Goal: Contribute content: Contribute content

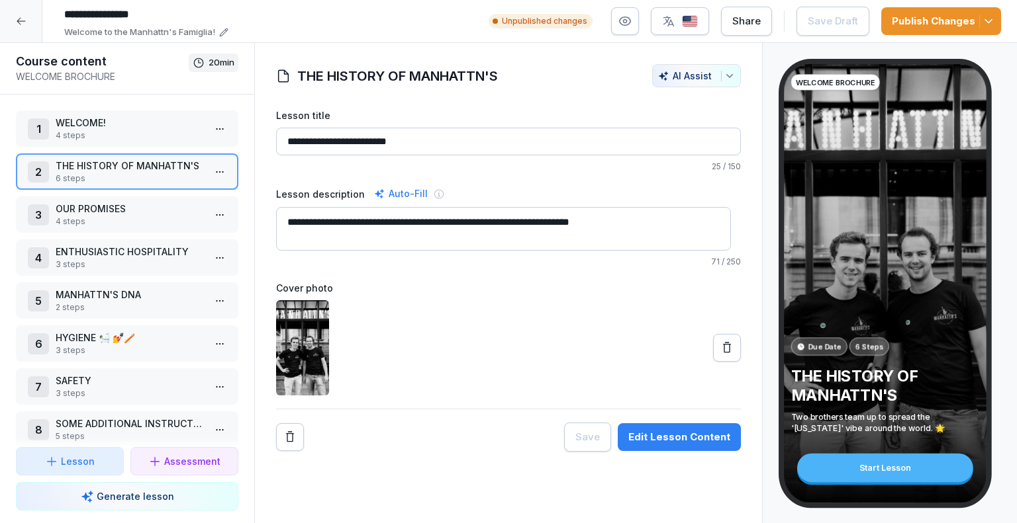
click at [23, 22] on icon at bounding box center [21, 21] width 11 height 11
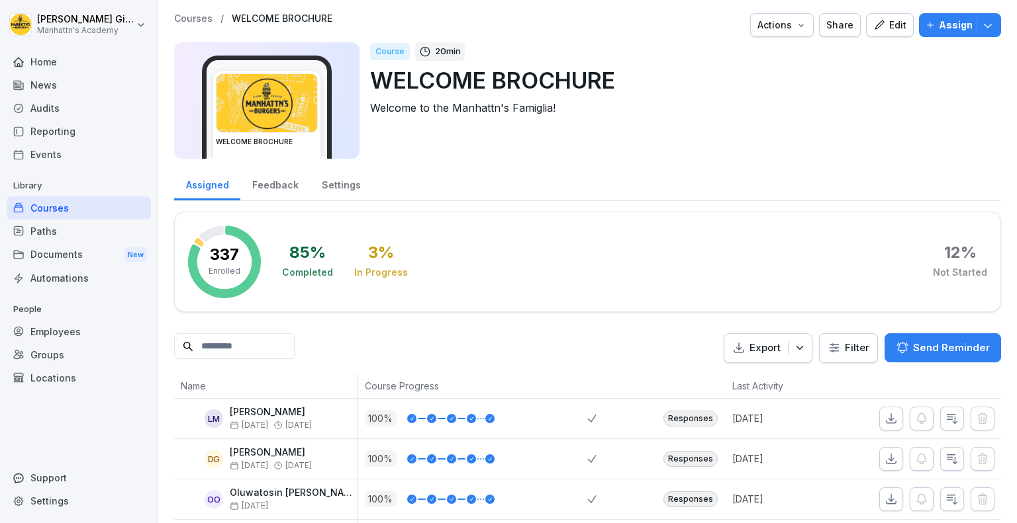
click at [202, 18] on p "Courses" at bounding box center [193, 18] width 38 height 11
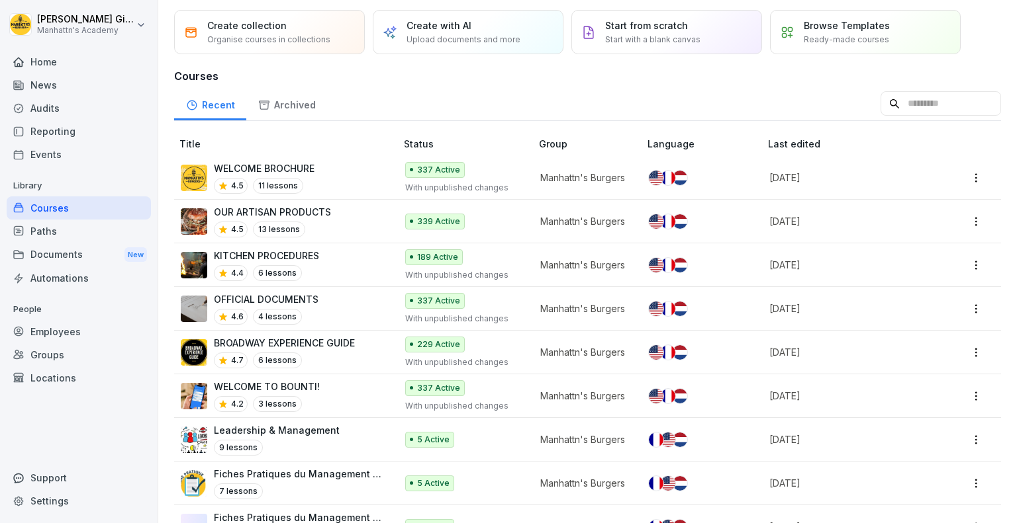
scroll to position [81, 0]
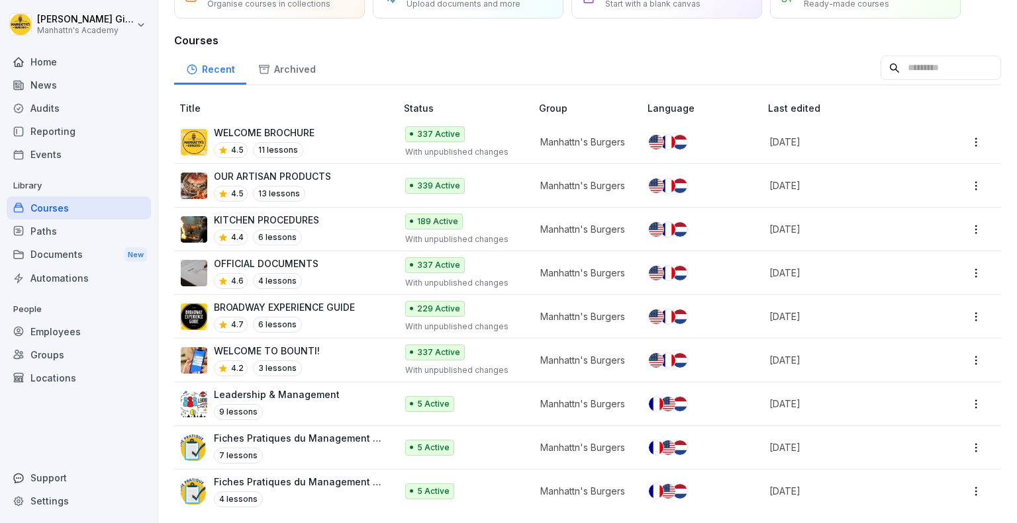
click at [284, 213] on p "KITCHEN PROCEDURES" at bounding box center [266, 220] width 105 height 14
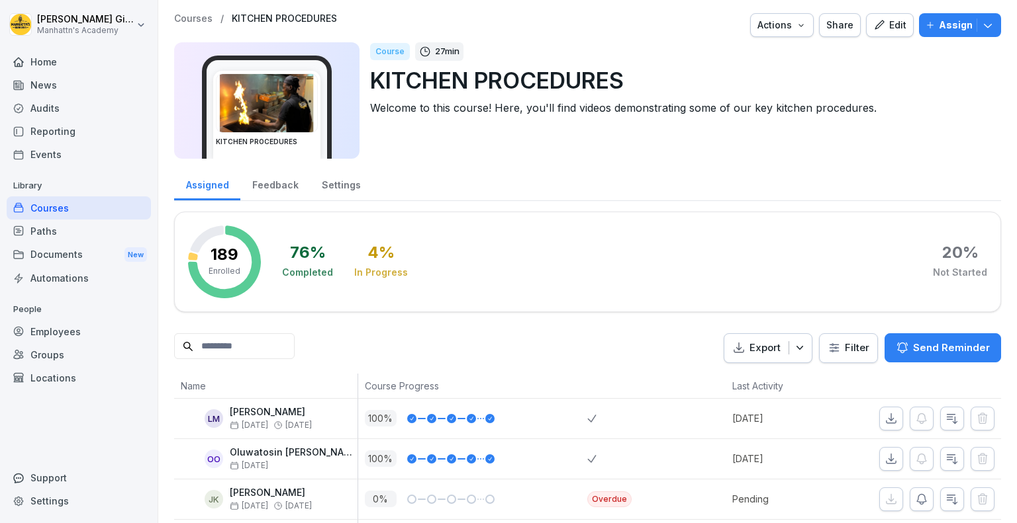
click at [897, 23] on div "Edit" at bounding box center [889, 25] width 33 height 15
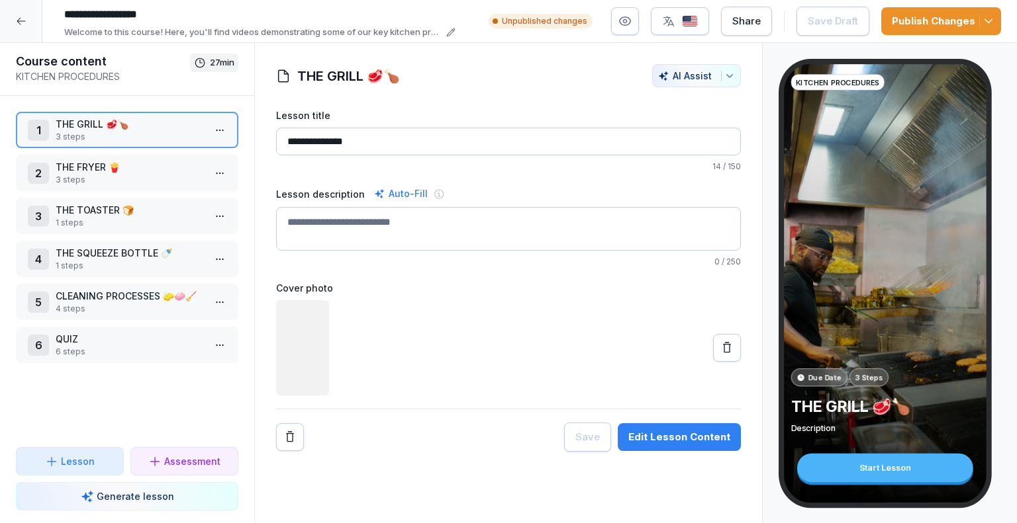
click at [111, 303] on p "4 steps" at bounding box center [130, 309] width 148 height 12
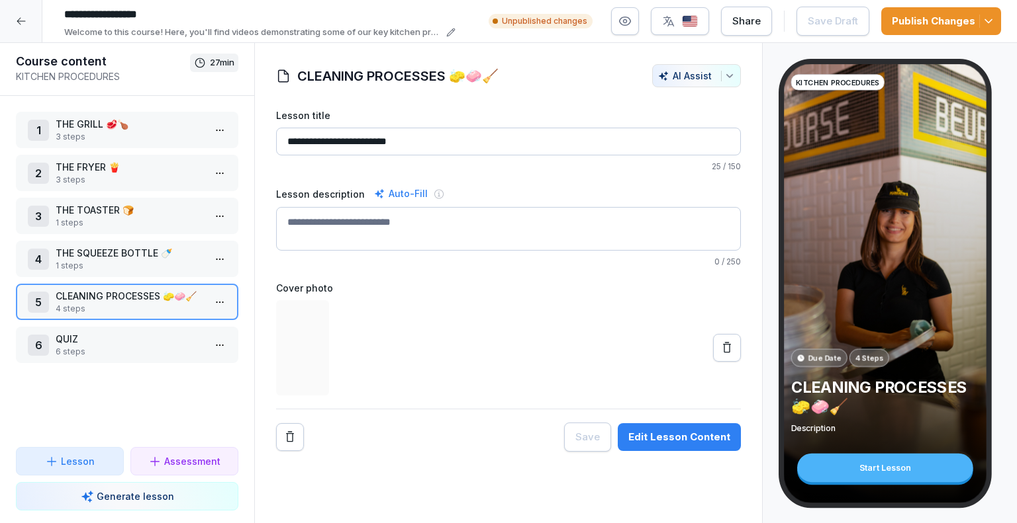
click at [707, 435] on div "Edit Lesson Content" at bounding box center [679, 437] width 102 height 15
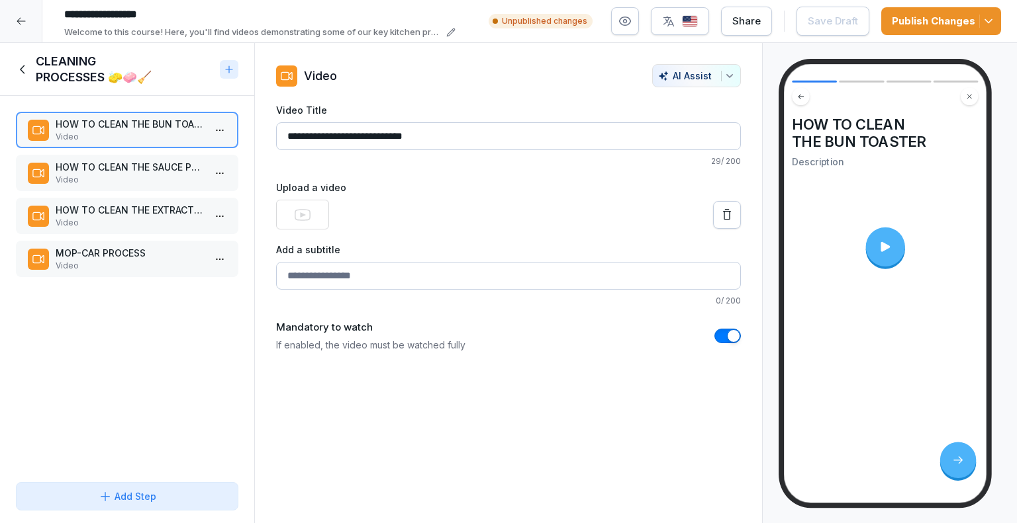
click at [151, 498] on div "Add Step" at bounding box center [128, 497] width 58 height 14
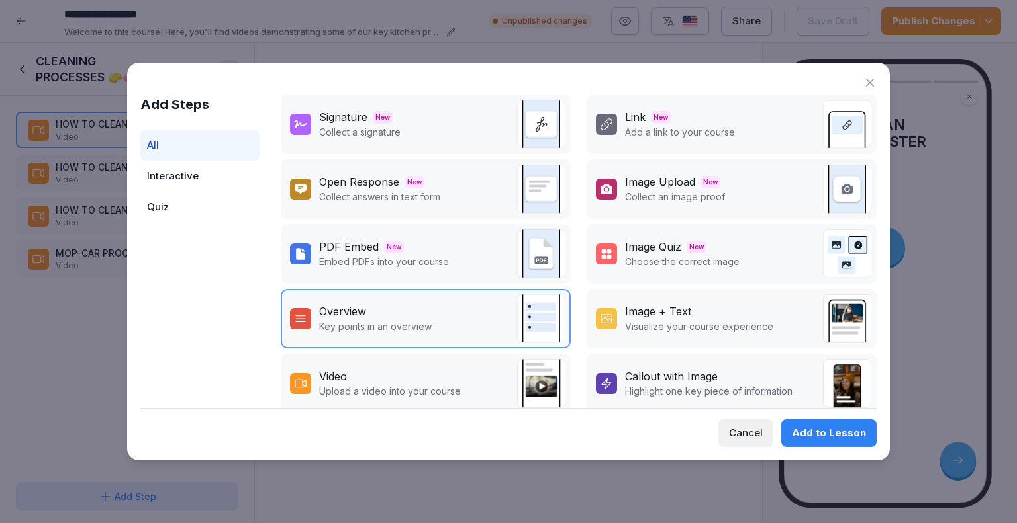
click at [359, 385] on p "Upload a video into your course" at bounding box center [390, 392] width 142 height 14
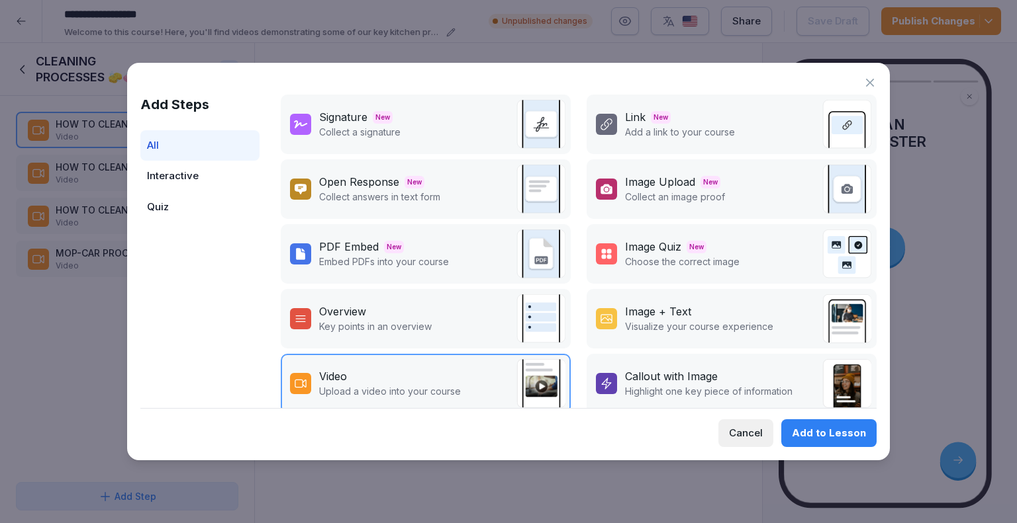
click at [848, 431] on div "Add to Lesson" at bounding box center [829, 433] width 74 height 15
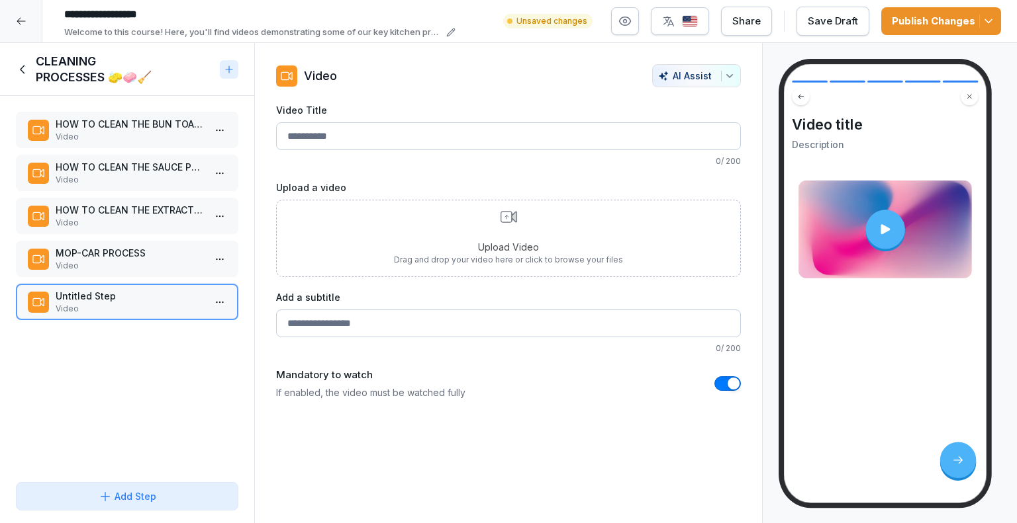
click at [333, 132] on input "Video Title" at bounding box center [508, 136] width 465 height 28
type input "*"
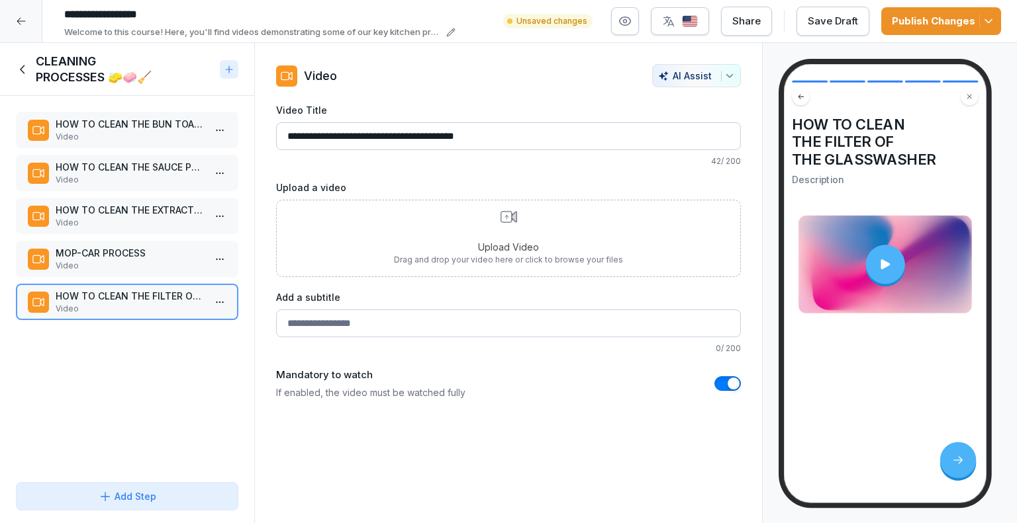
type input "**********"
click at [494, 163] on p "42 / 200" at bounding box center [508, 162] width 465 height 12
click at [499, 236] on div "Upload Video Drag and drop your video here or click to browse your files" at bounding box center [508, 238] width 229 height 55
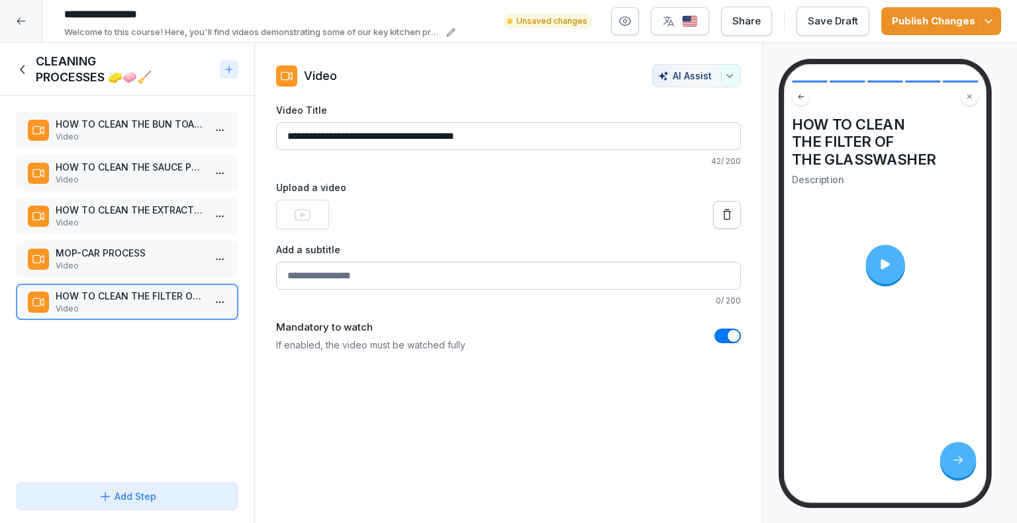
click at [128, 263] on p "Video" at bounding box center [130, 266] width 148 height 12
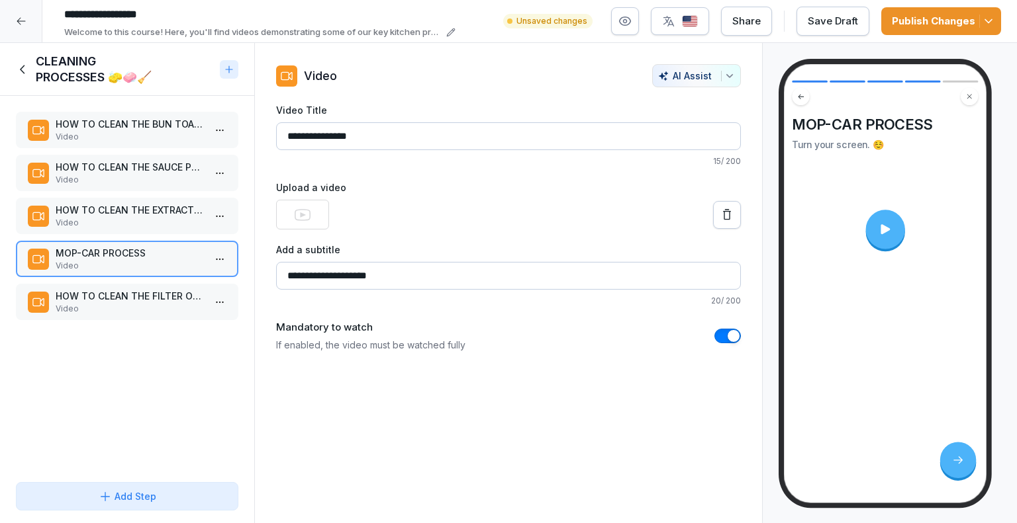
click at [134, 307] on p "Video" at bounding box center [130, 309] width 148 height 12
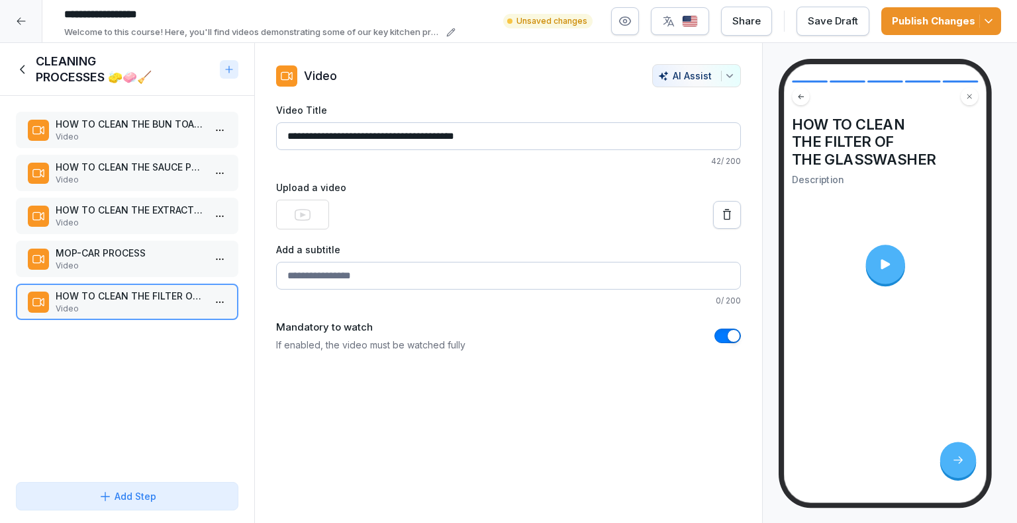
click at [154, 497] on div "Add Step" at bounding box center [128, 497] width 58 height 14
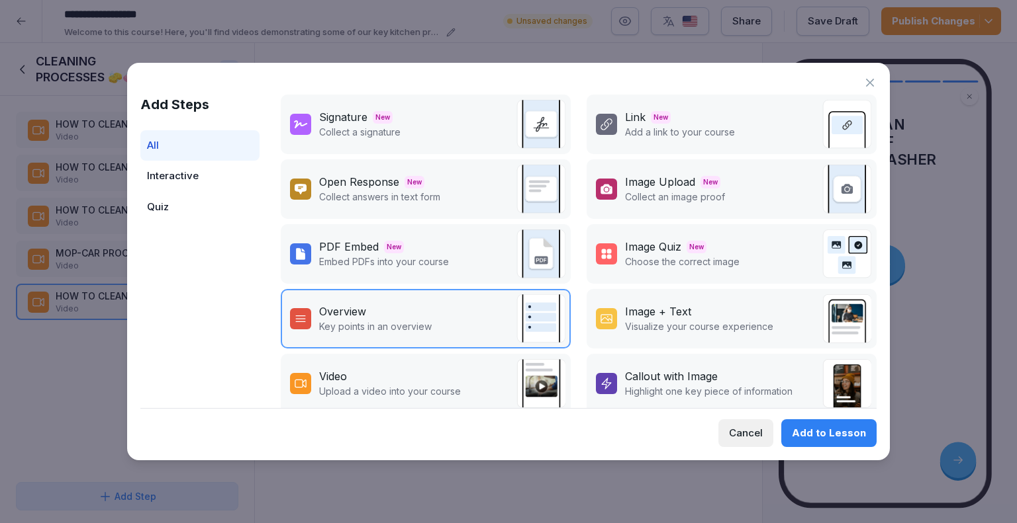
click at [394, 385] on p "Upload a video into your course" at bounding box center [390, 392] width 142 height 14
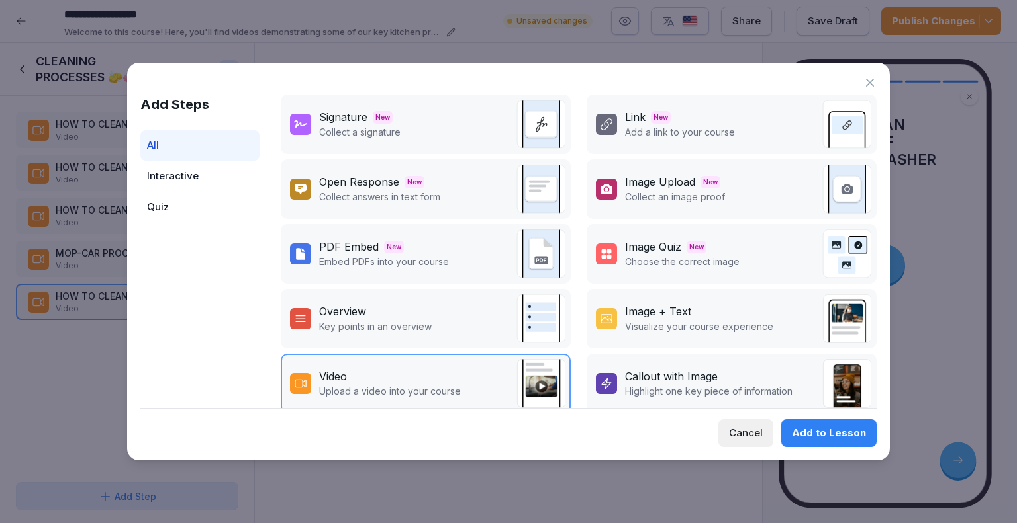
click at [833, 430] on div "Add to Lesson" at bounding box center [829, 433] width 74 height 15
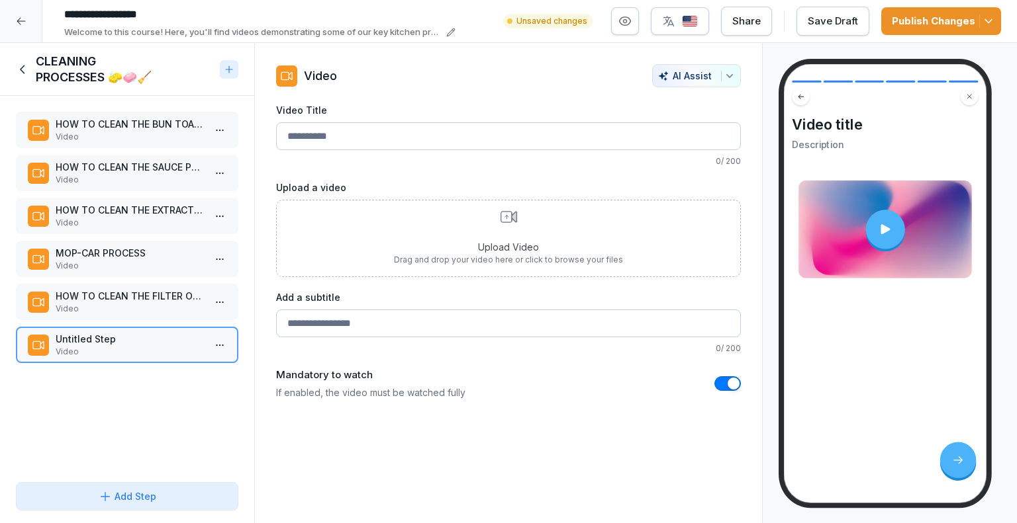
click at [356, 140] on input "Video Title" at bounding box center [508, 136] width 465 height 28
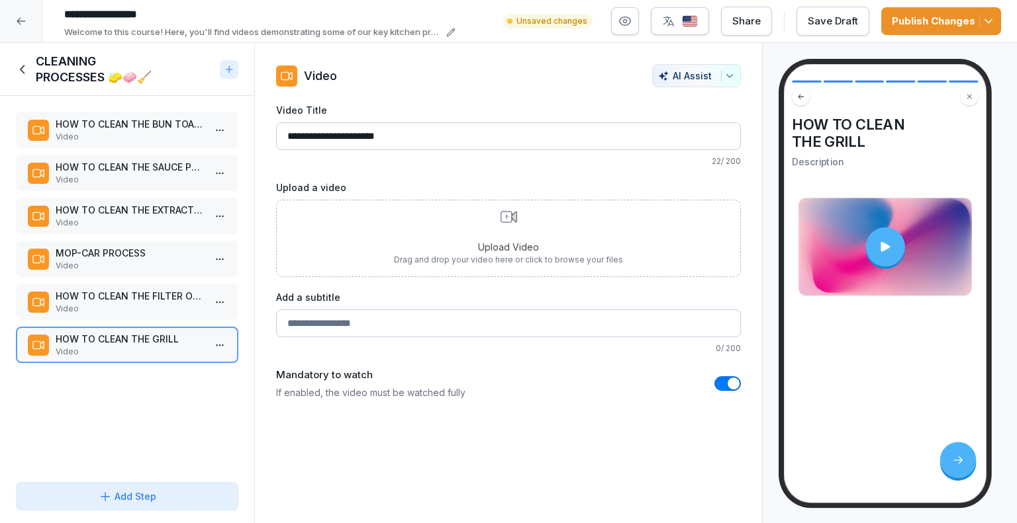
type input "**********"
click at [516, 223] on div "Upload Video Drag and drop your video here or click to browse your files" at bounding box center [508, 238] width 229 height 55
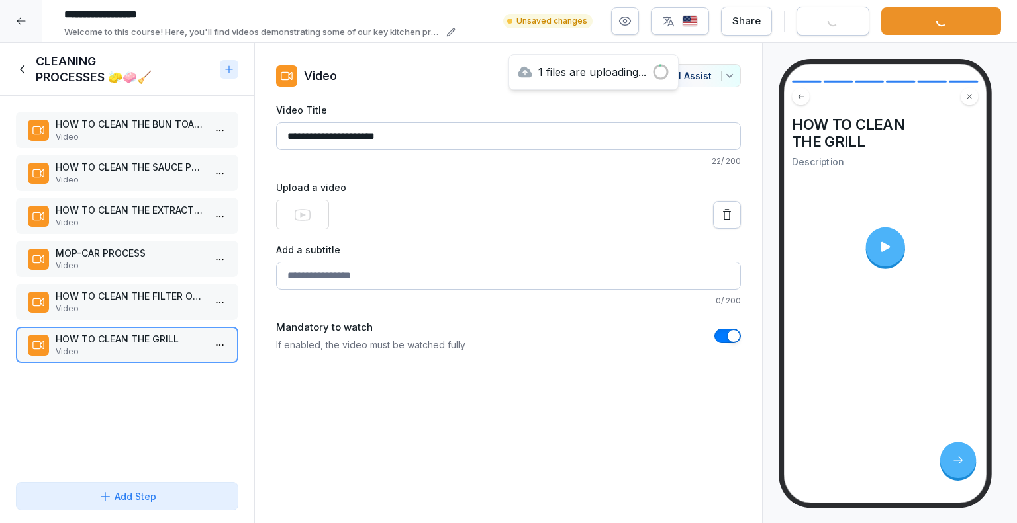
click at [130, 498] on div "Add Step" at bounding box center [128, 497] width 58 height 14
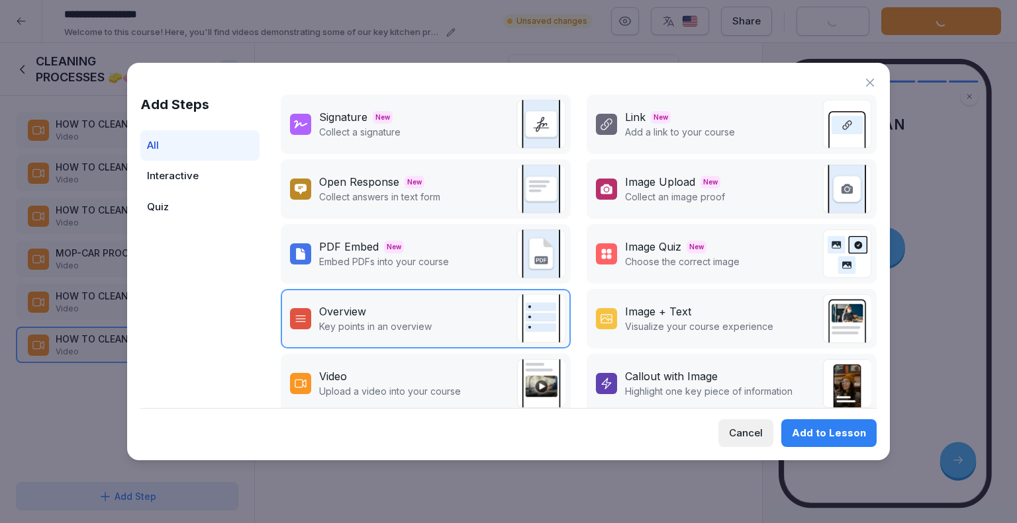
click at [369, 385] on p "Upload a video into your course" at bounding box center [390, 392] width 142 height 14
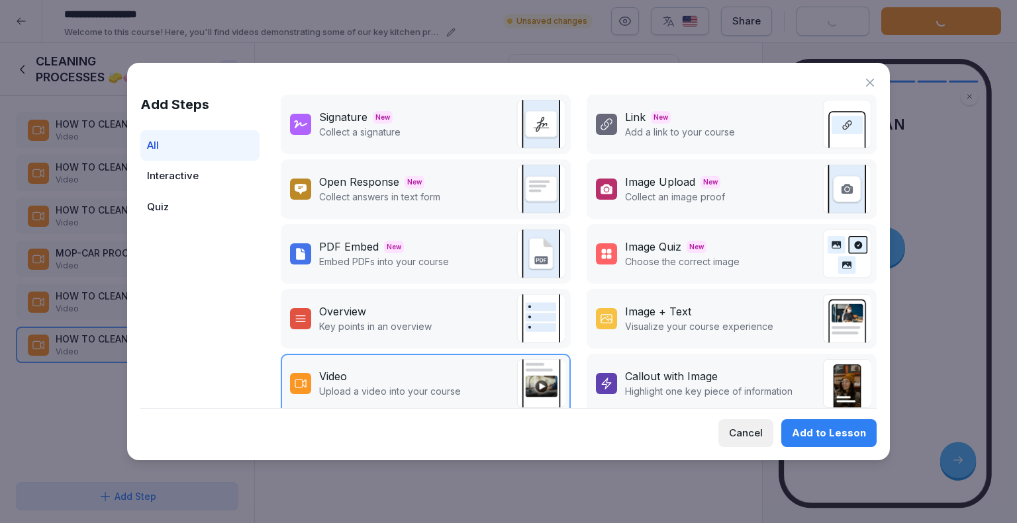
click at [842, 428] on div "Add to Lesson" at bounding box center [829, 433] width 74 height 15
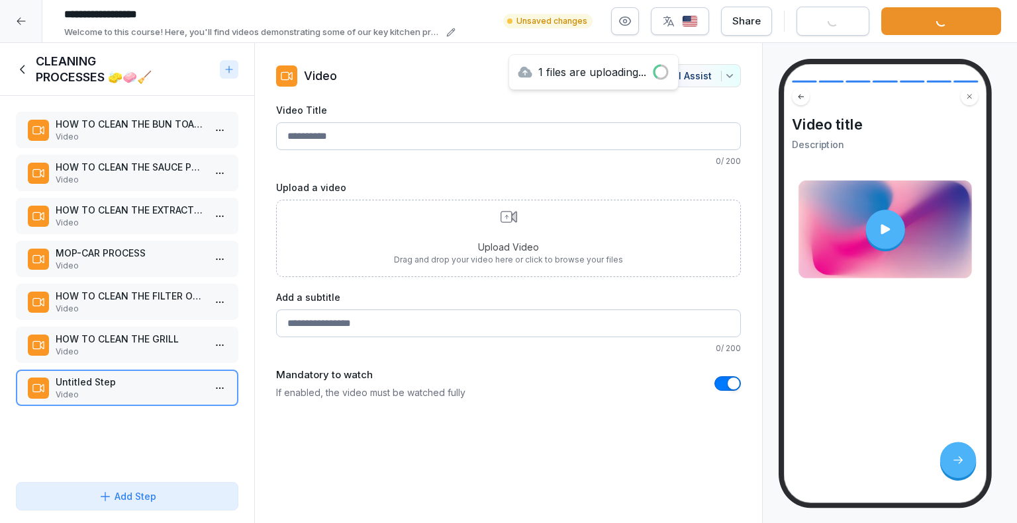
click at [335, 137] on input "Video Title" at bounding box center [508, 136] width 465 height 28
type input "*"
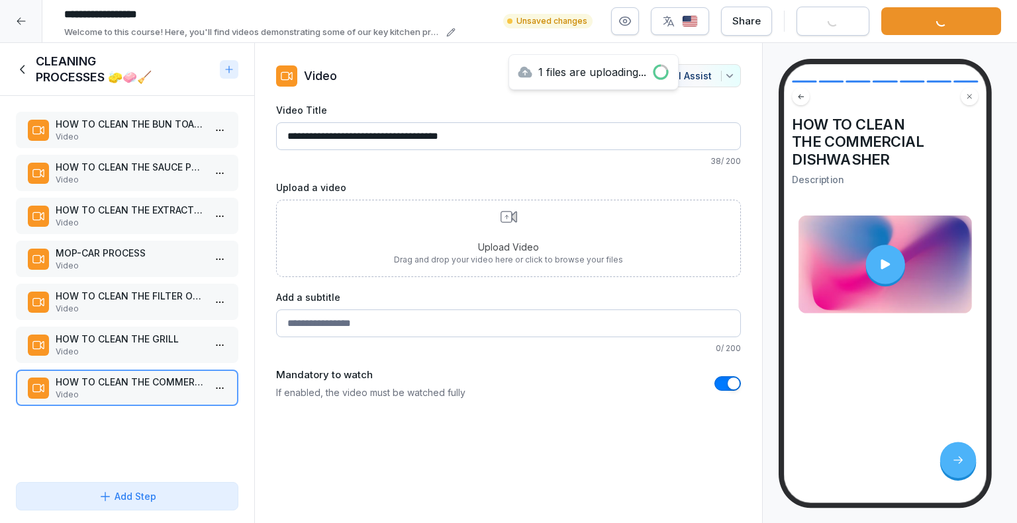
type input "**********"
click at [518, 232] on div "Upload Video Drag and drop your video here or click to browse your files" at bounding box center [508, 238] width 229 height 55
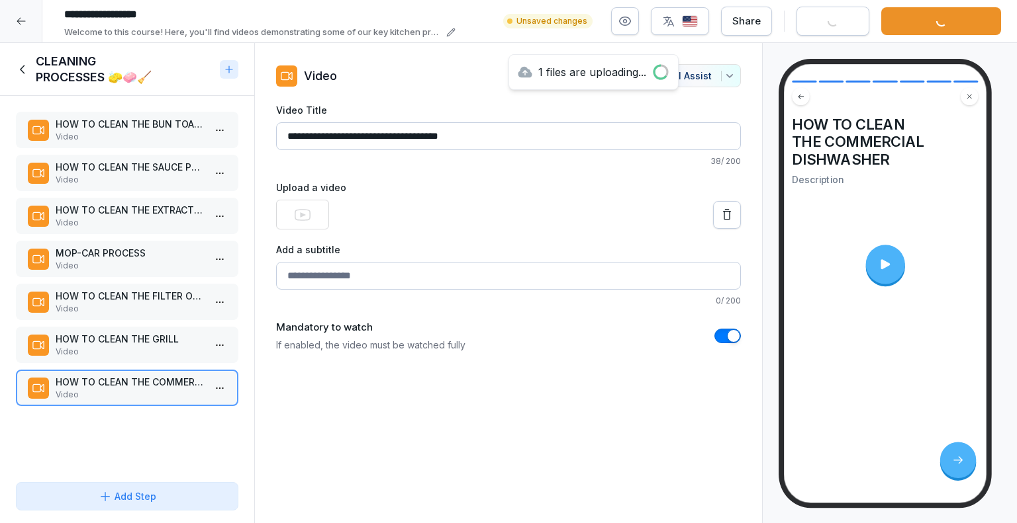
click at [146, 295] on p "HOW TO CLEAN THE FILTER OF THE GLASSWASHER" at bounding box center [130, 296] width 148 height 14
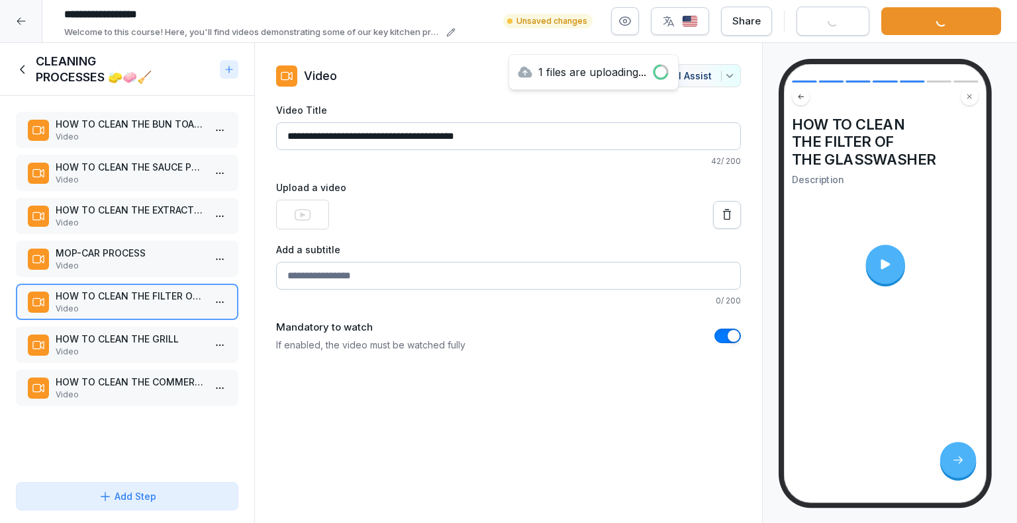
click at [121, 385] on p "HOW TO CLEAN THE COMMERCIAL DISHWASHER" at bounding box center [130, 382] width 148 height 14
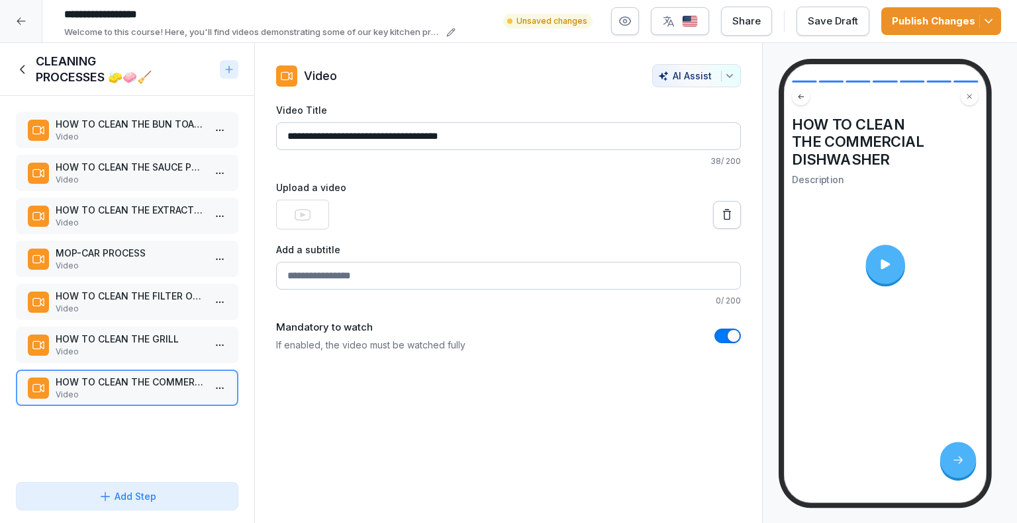
click at [138, 298] on p "HOW TO CLEAN THE FILTER OF THE GLASSWASHER" at bounding box center [130, 296] width 148 height 14
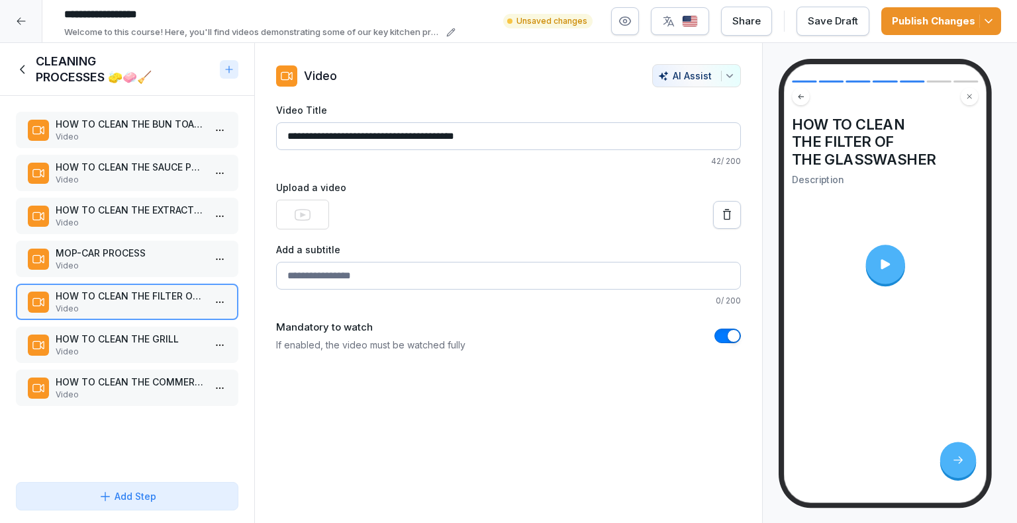
click at [691, 22] on img "button" at bounding box center [690, 21] width 16 height 13
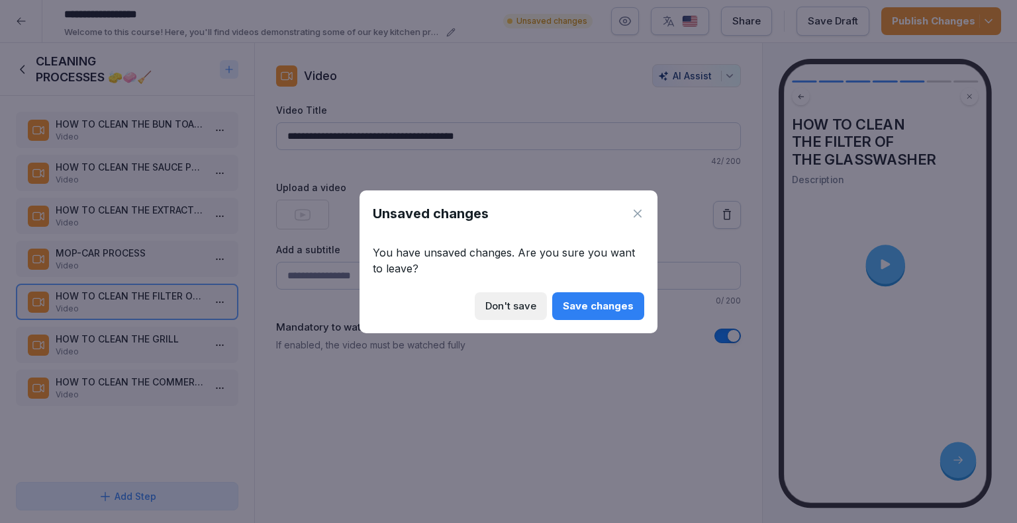
click at [641, 216] on icon at bounding box center [637, 213] width 13 height 13
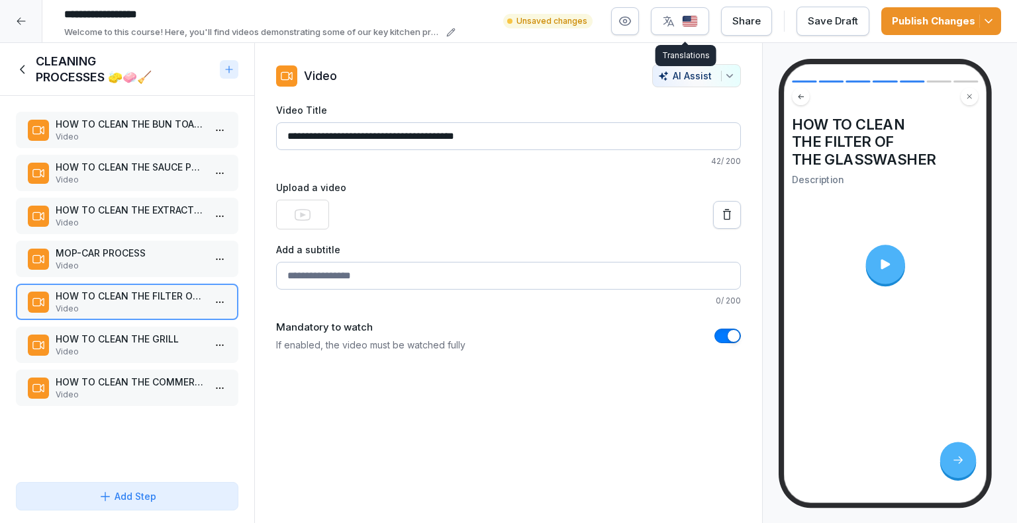
click at [671, 21] on icon "button" at bounding box center [668, 21] width 11 height 11
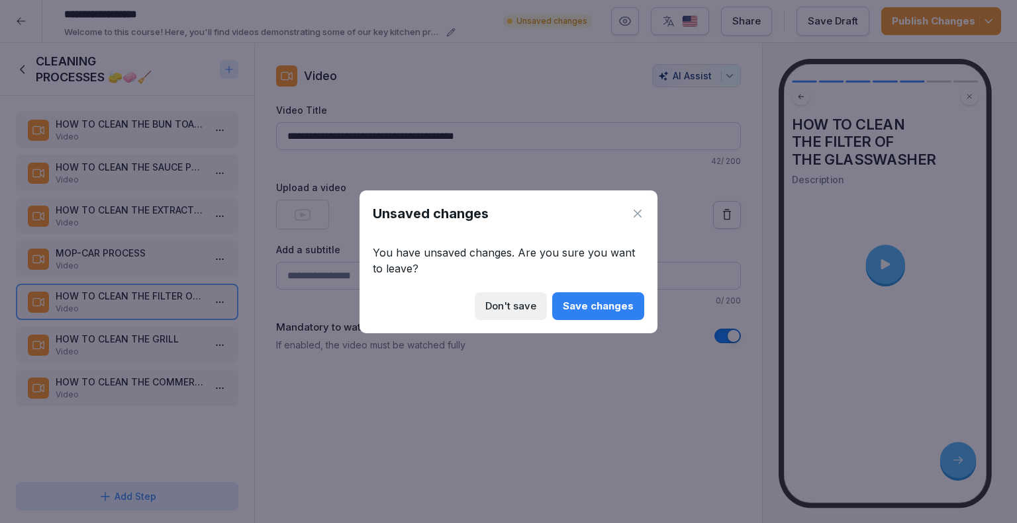
click at [596, 306] on div "Save changes" at bounding box center [598, 306] width 71 height 15
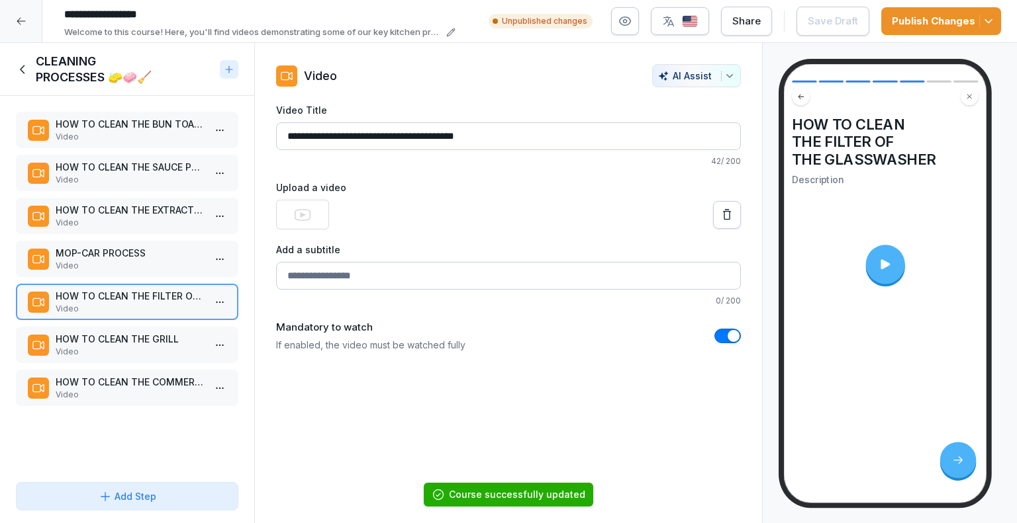
click at [686, 23] on img "button" at bounding box center [690, 21] width 16 height 13
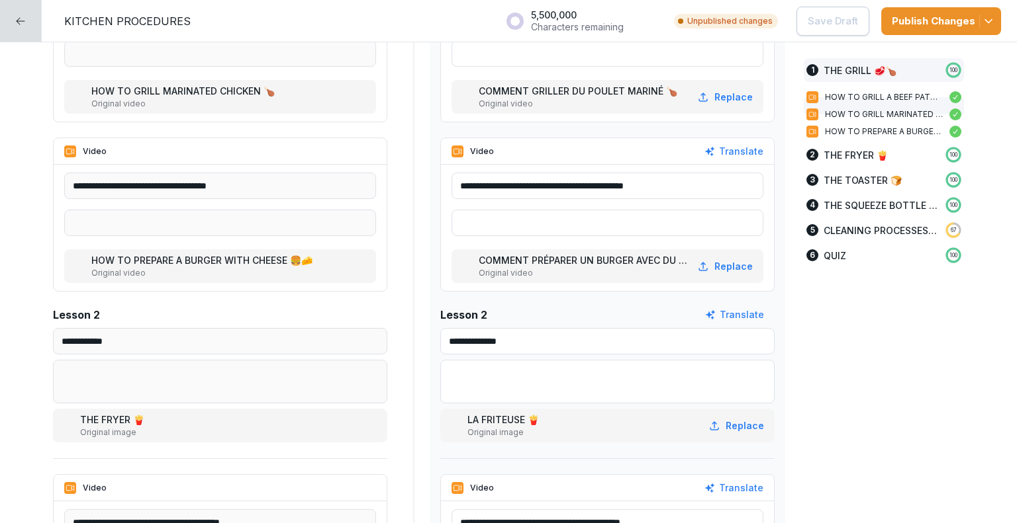
scroll to position [927, 0]
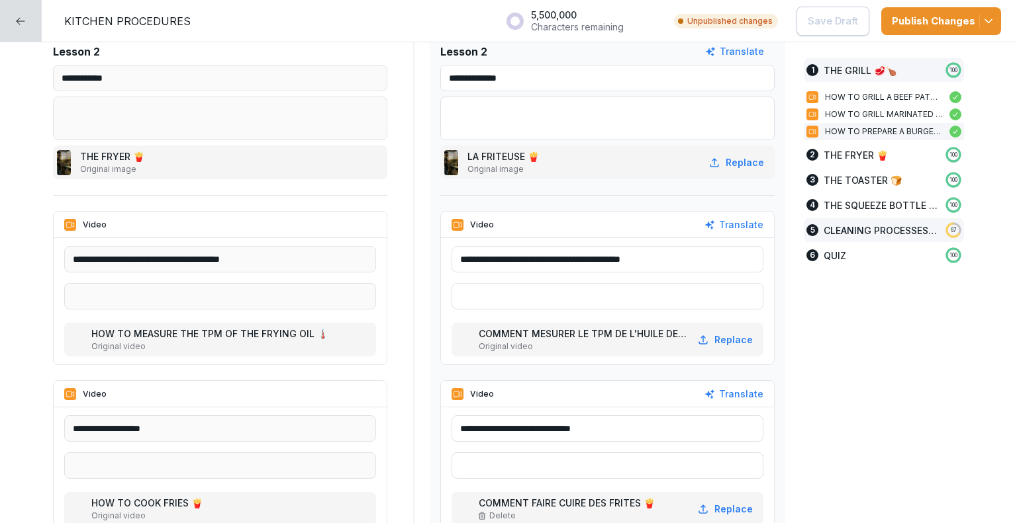
click at [847, 233] on p "CLEANING PROCESSES 🧽🧼🧹" at bounding box center [880, 231] width 115 height 14
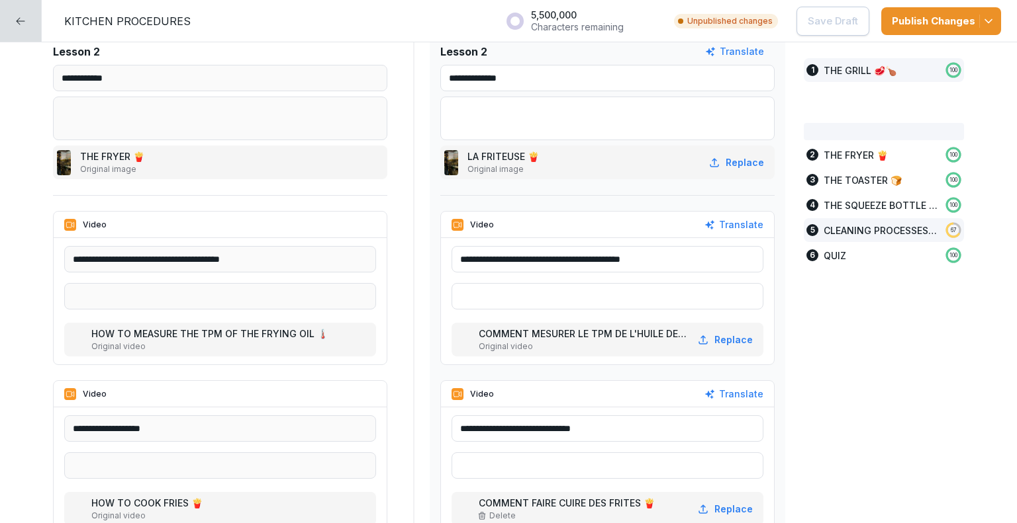
scroll to position [1874, 0]
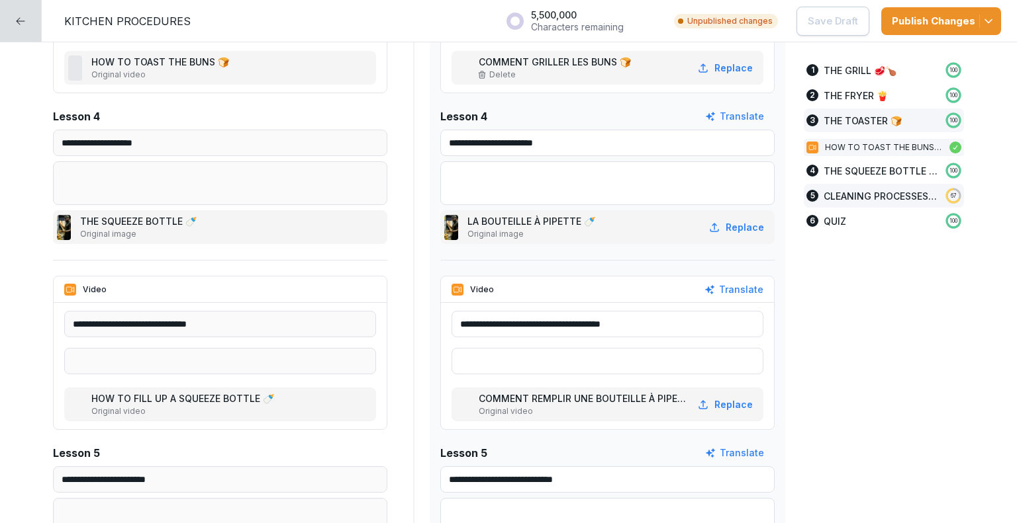
click at [866, 195] on p "CLEANING PROCESSES 🧽🧼🧹" at bounding box center [880, 196] width 115 height 14
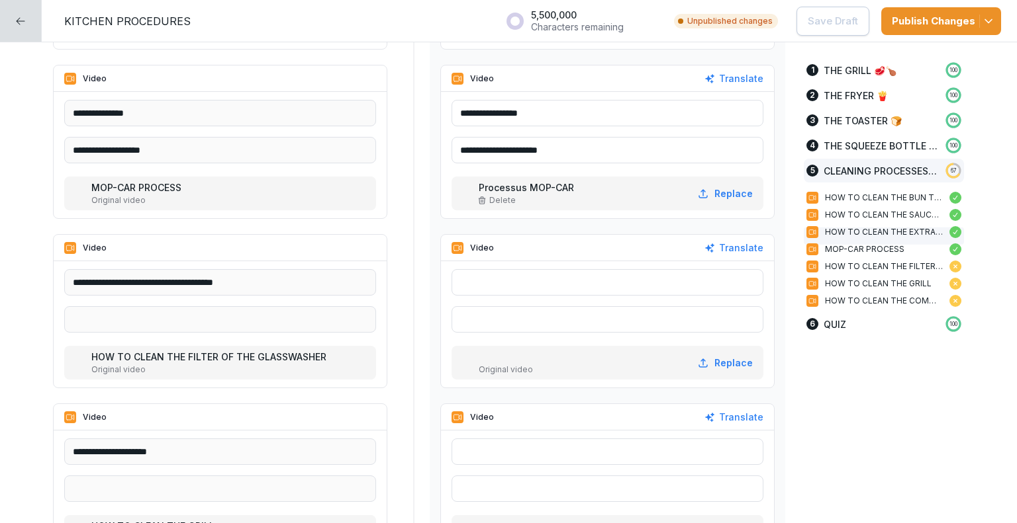
scroll to position [2933, 0]
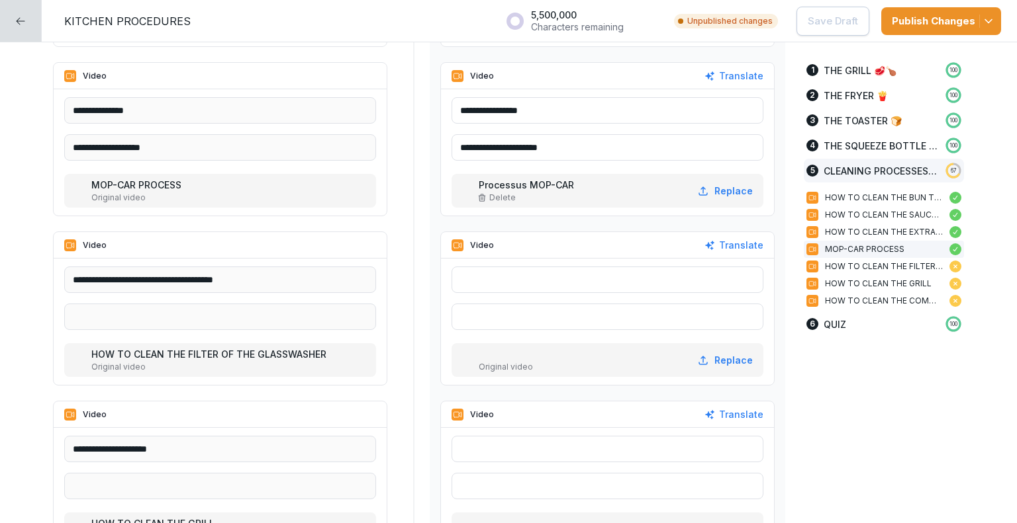
click at [525, 284] on input "text" at bounding box center [607, 280] width 312 height 26
type input "*"
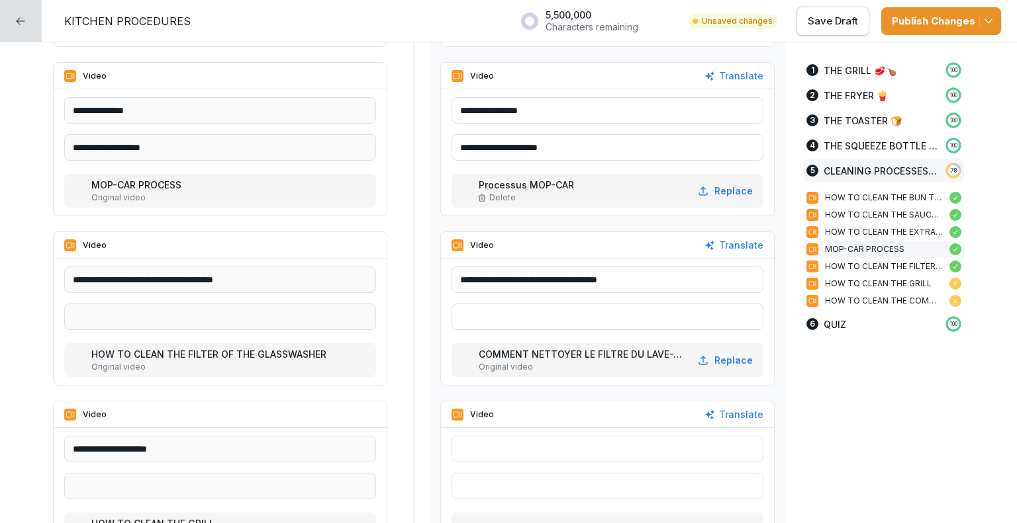
type input "**********"
click at [727, 362] on p "Replace" at bounding box center [733, 360] width 38 height 14
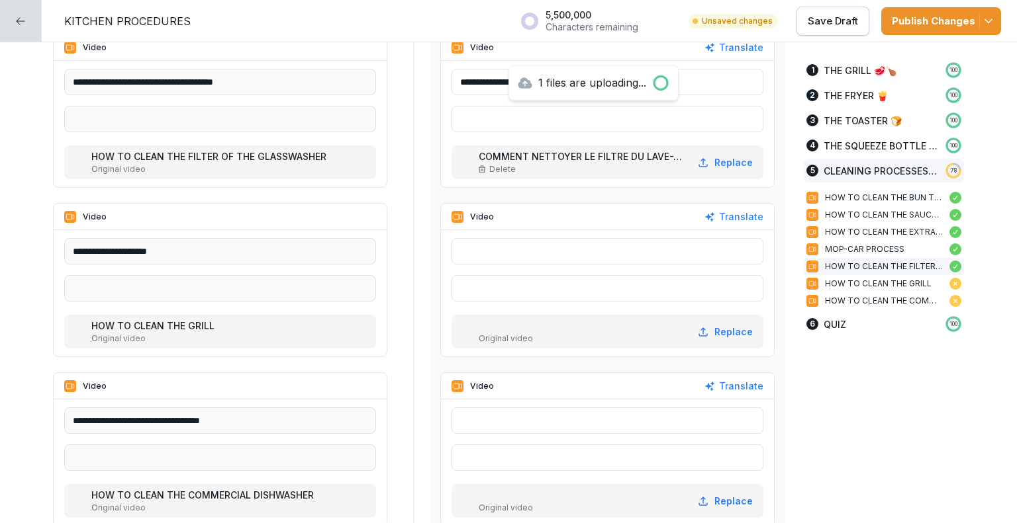
scroll to position [3132, 0]
click at [735, 215] on div "Translate" at bounding box center [733, 216] width 59 height 15
click at [609, 254] on input "**********" at bounding box center [607, 251] width 312 height 26
type input "**********"
click at [723, 329] on p "Replace" at bounding box center [733, 331] width 38 height 14
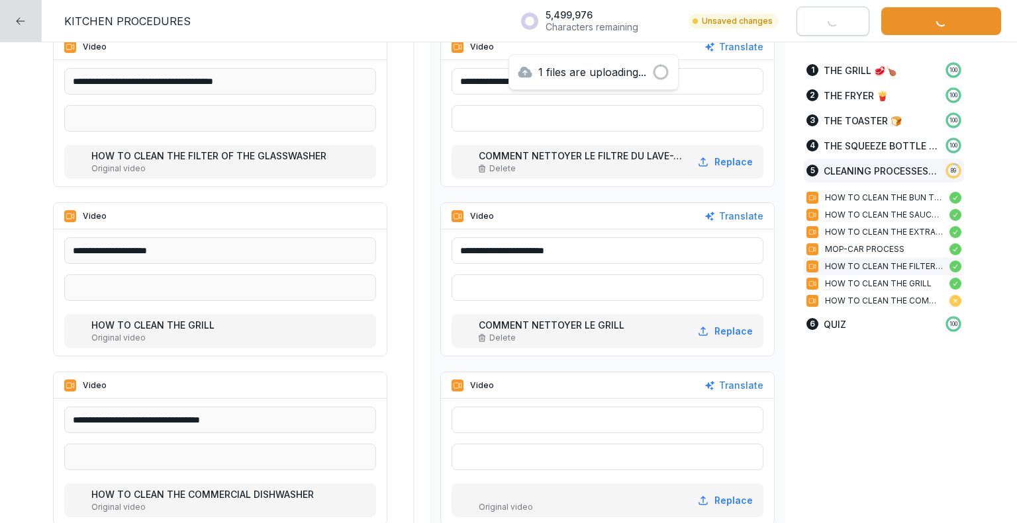
scroll to position [3198, 0]
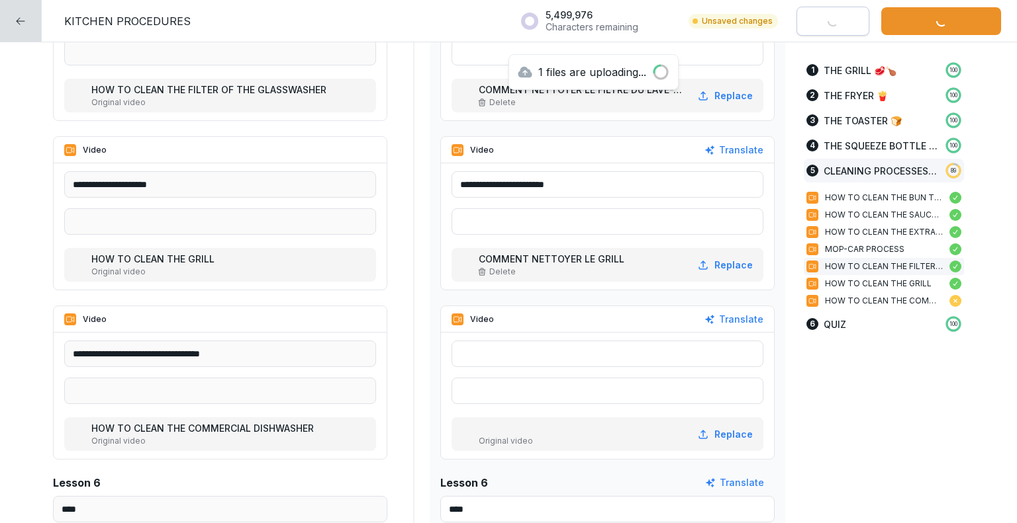
click at [735, 318] on div "Translate" at bounding box center [733, 319] width 59 height 15
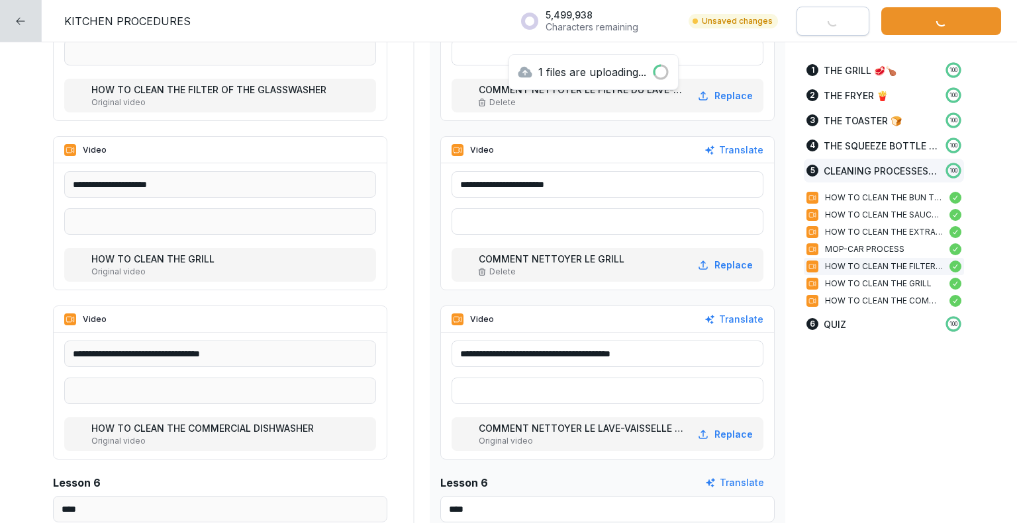
click at [686, 355] on input "**********" at bounding box center [607, 354] width 312 height 26
type input "**********"
click at [736, 435] on p "Replace" at bounding box center [733, 435] width 38 height 14
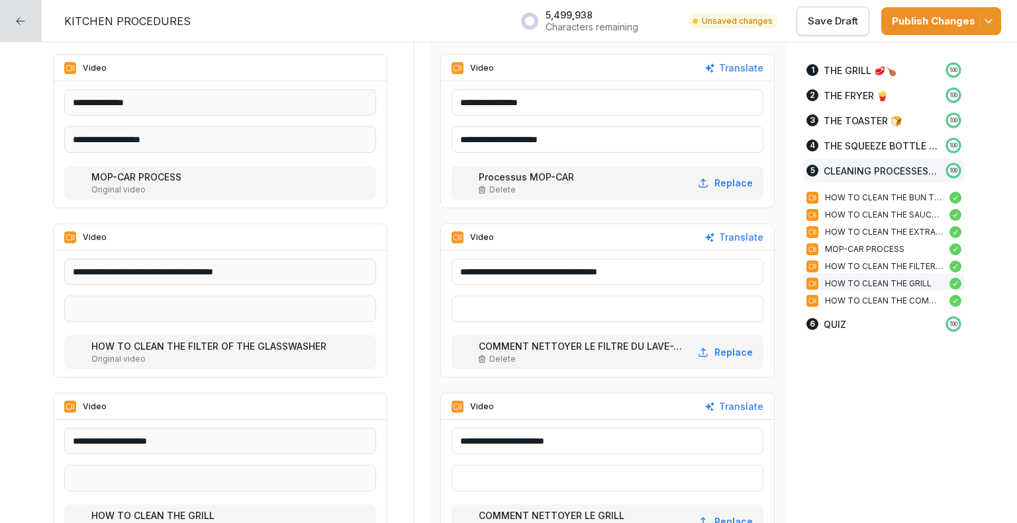
scroll to position [2933, 0]
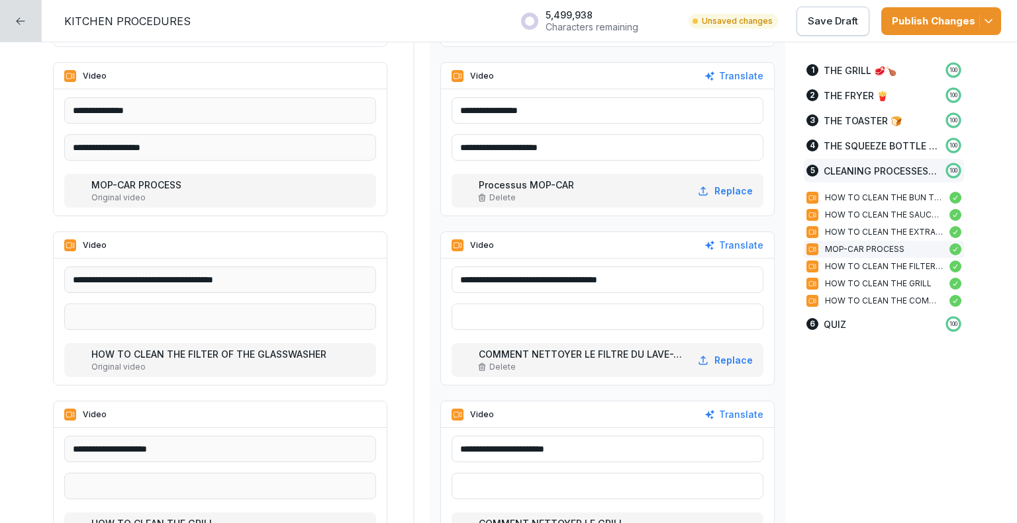
click at [837, 19] on p "Save Draft" at bounding box center [832, 21] width 50 height 15
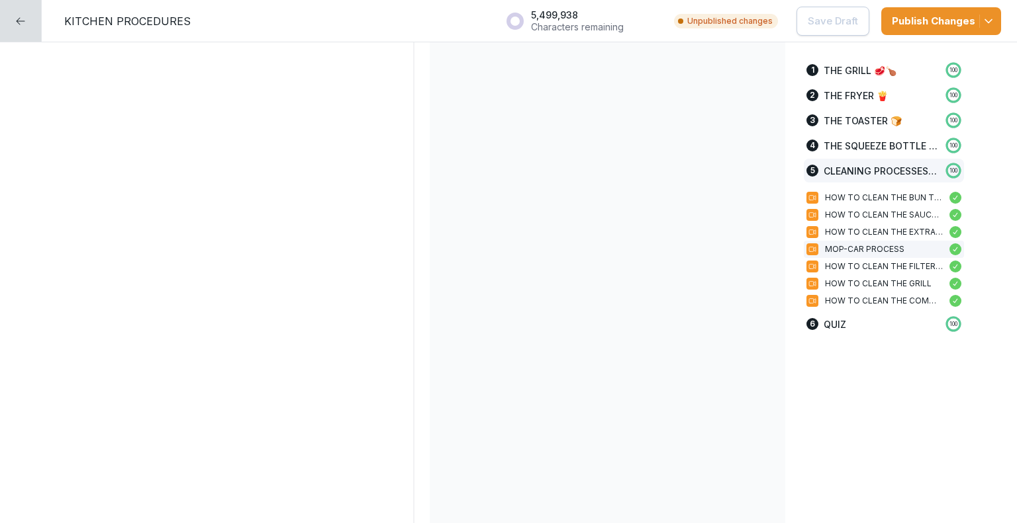
scroll to position [0, 0]
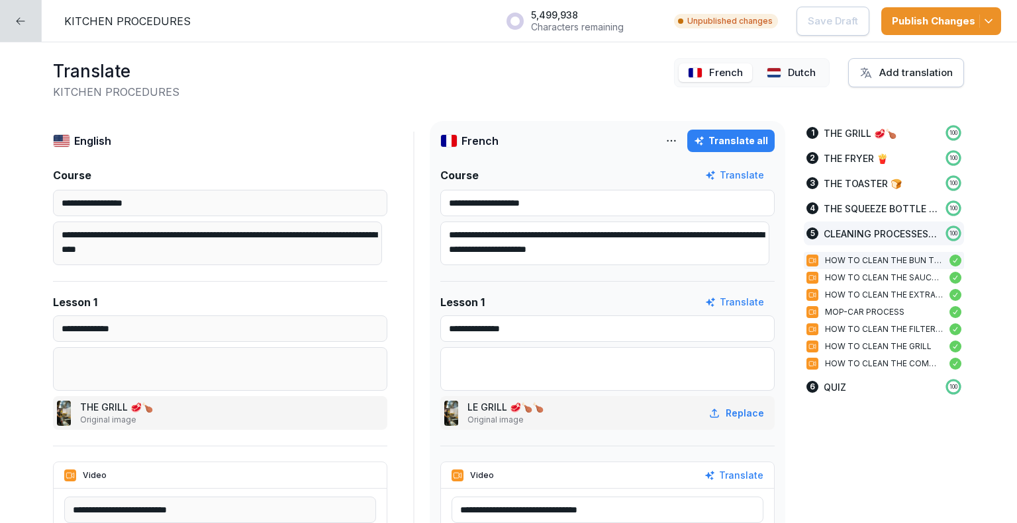
click at [795, 71] on p "Dutch" at bounding box center [802, 73] width 28 height 15
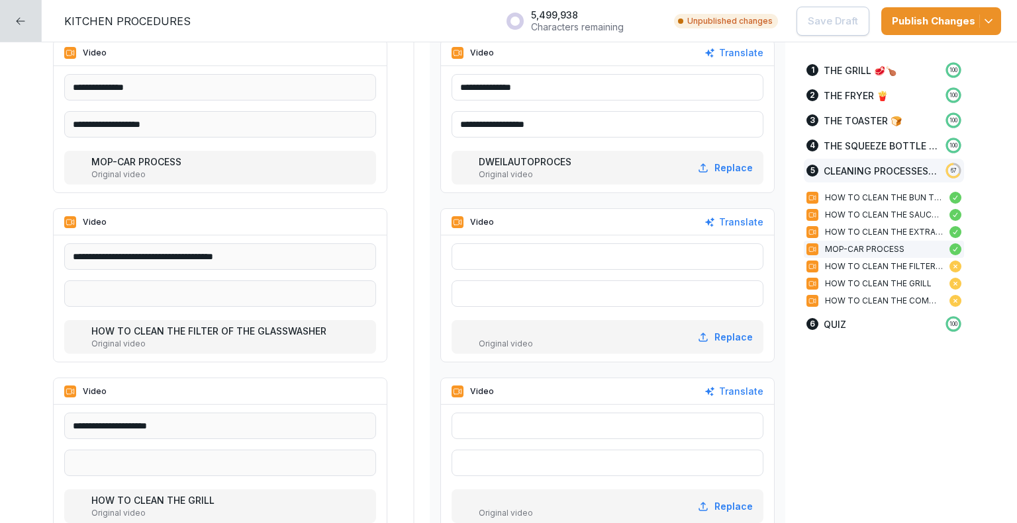
scroll to position [2978, 0]
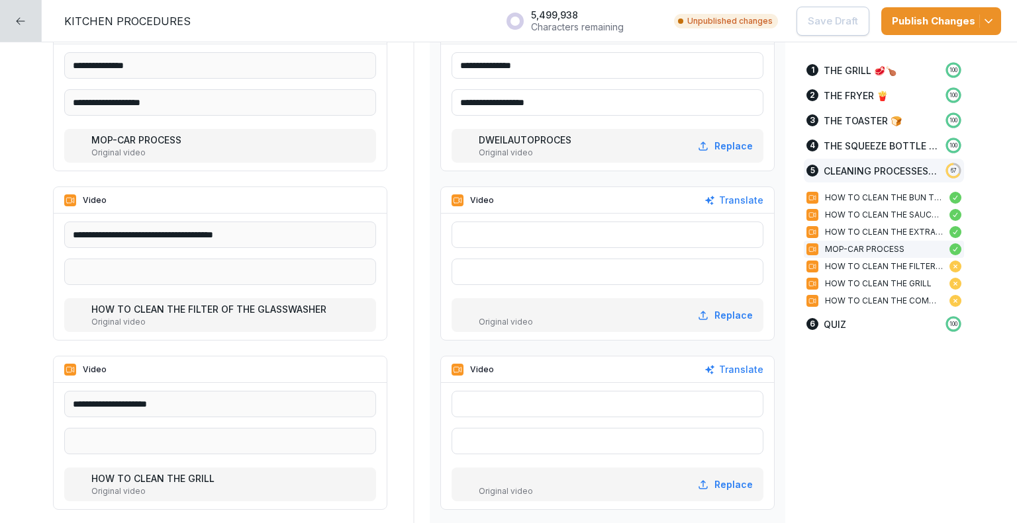
click at [714, 198] on div "Translate" at bounding box center [733, 200] width 59 height 15
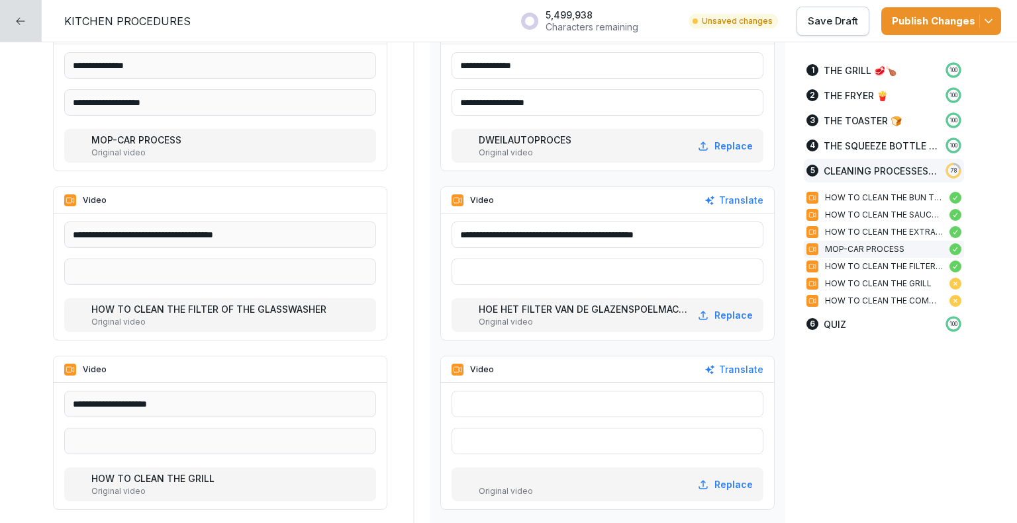
click at [631, 234] on input "**********" at bounding box center [607, 235] width 312 height 26
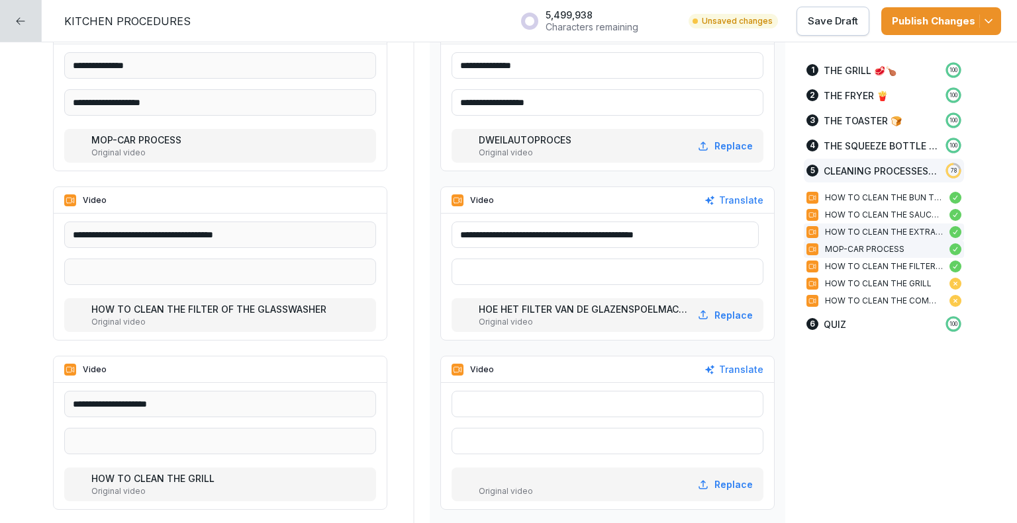
drag, startPoint x: 478, startPoint y: 235, endPoint x: 878, endPoint y: 239, distance: 399.7
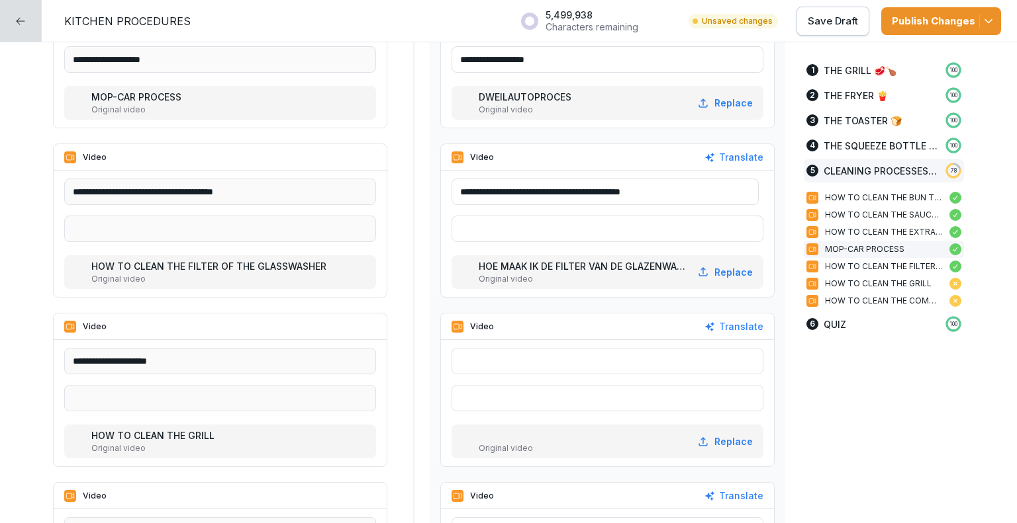
scroll to position [3044, 0]
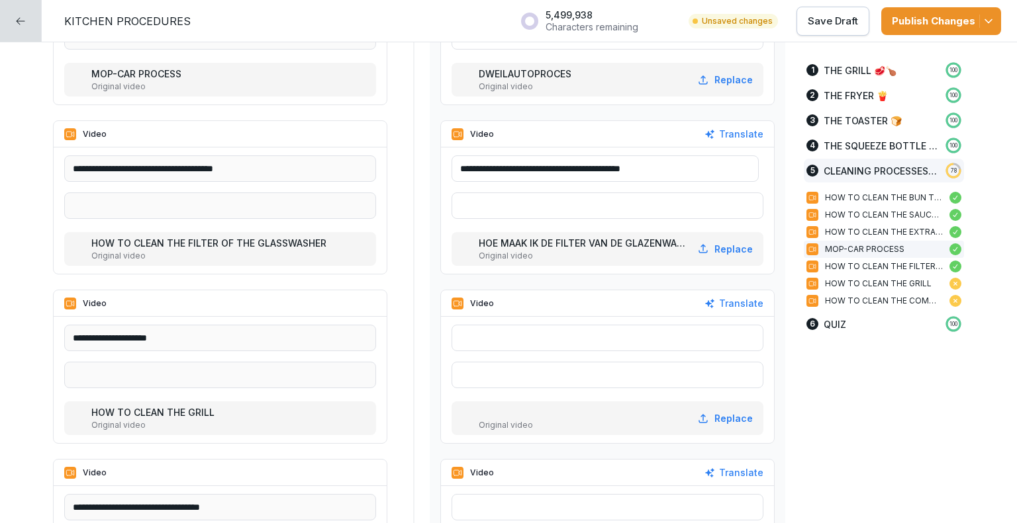
type input "**********"
click at [727, 249] on p "Replace" at bounding box center [733, 249] width 38 height 14
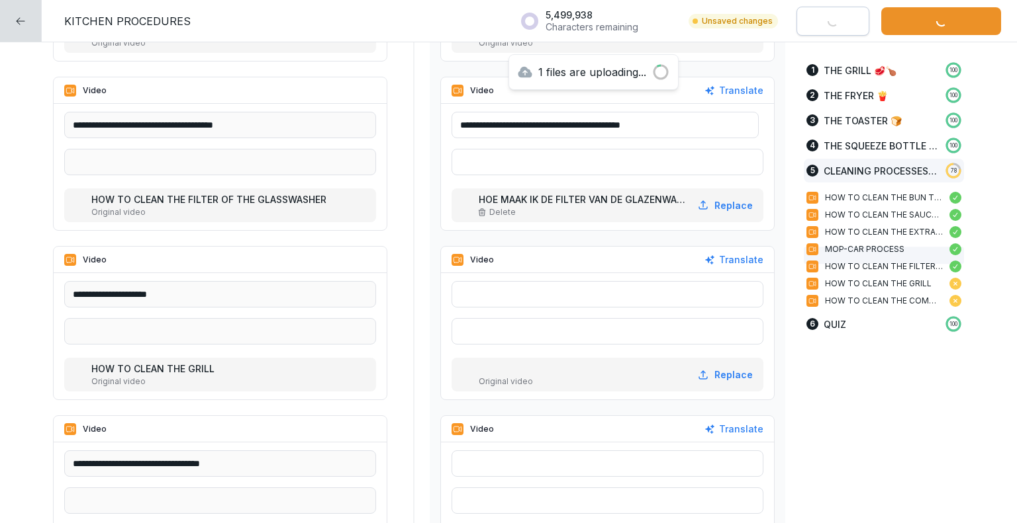
scroll to position [3110, 0]
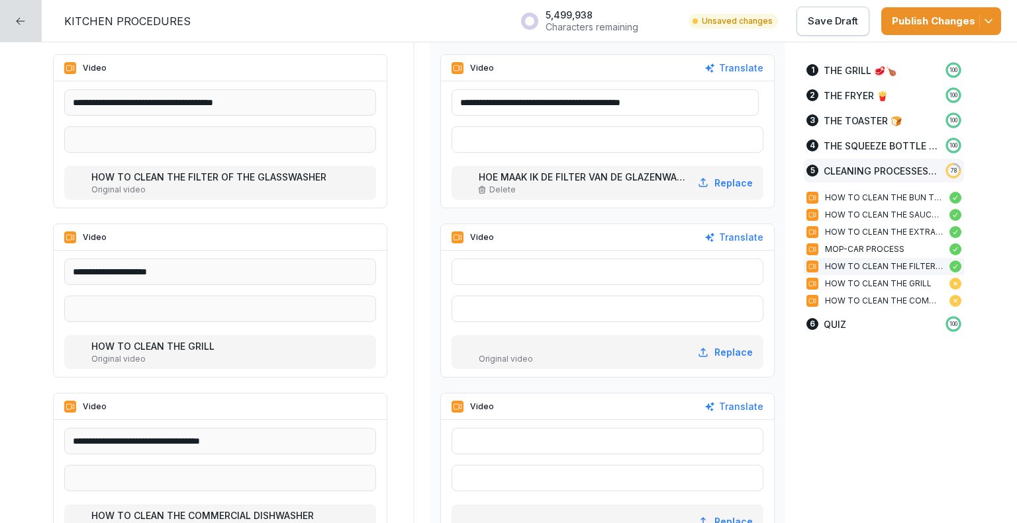
click at [537, 265] on input "text" at bounding box center [607, 272] width 312 height 26
type input "**********"
click at [728, 346] on p "Replace" at bounding box center [733, 352] width 38 height 14
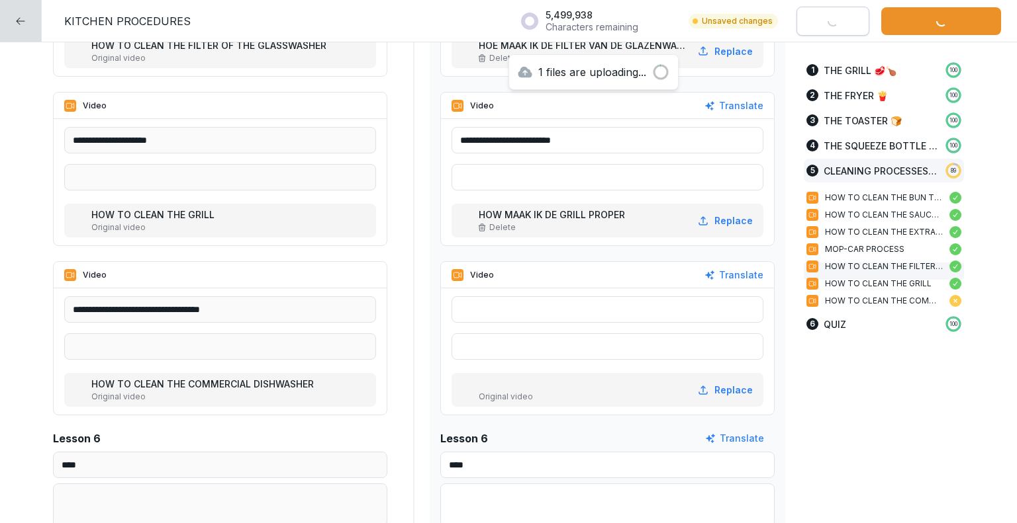
scroll to position [3243, 0]
click at [505, 312] on input "text" at bounding box center [607, 309] width 312 height 26
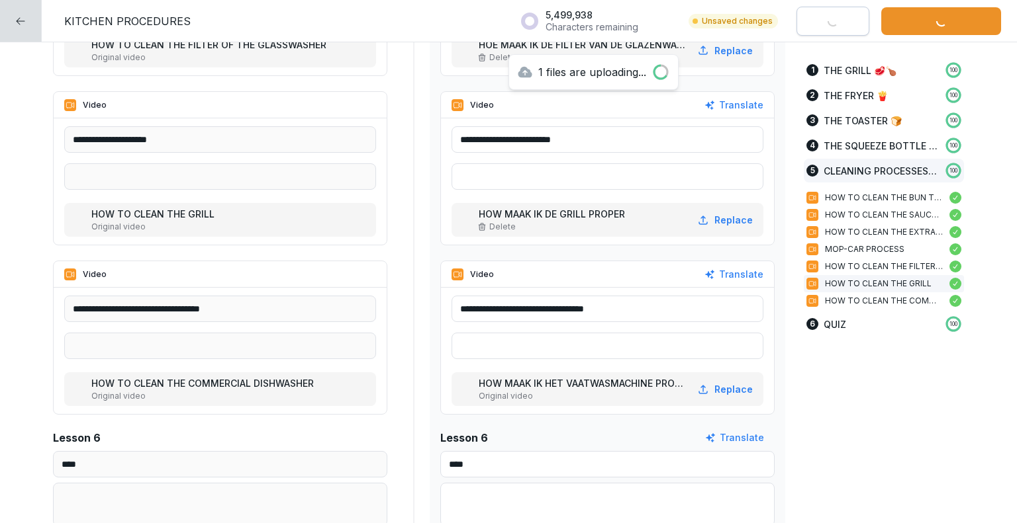
type input "**********"
click at [741, 386] on p "Replace" at bounding box center [733, 390] width 38 height 14
